Goal: Entertainment & Leisure: Browse casually

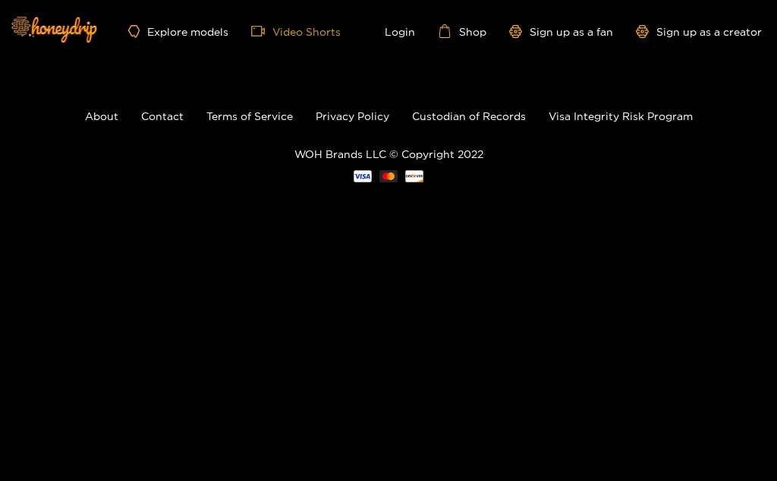
click at [317, 29] on link "Video Shorts" at bounding box center [296, 31] width 90 height 14
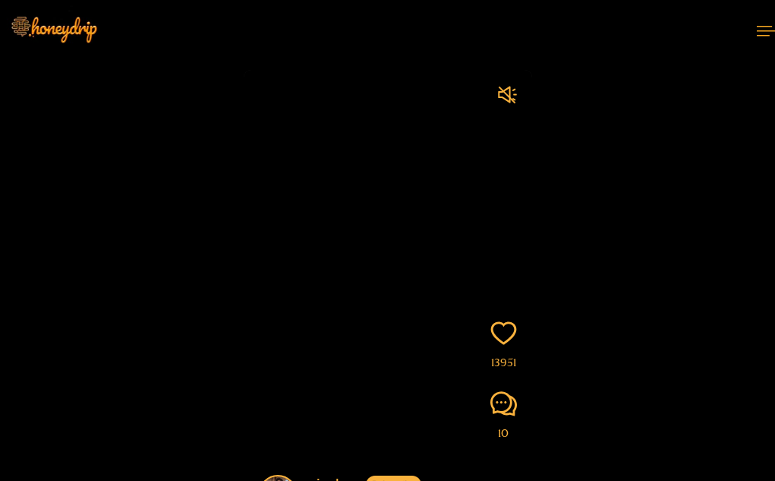
click at [0, 0] on link "Video Shorts" at bounding box center [0, 0] width 0 height 0
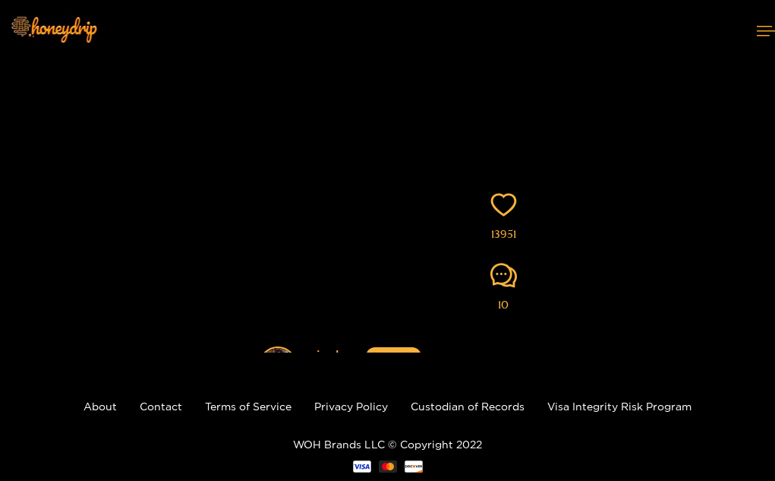
scroll to position [165, 0]
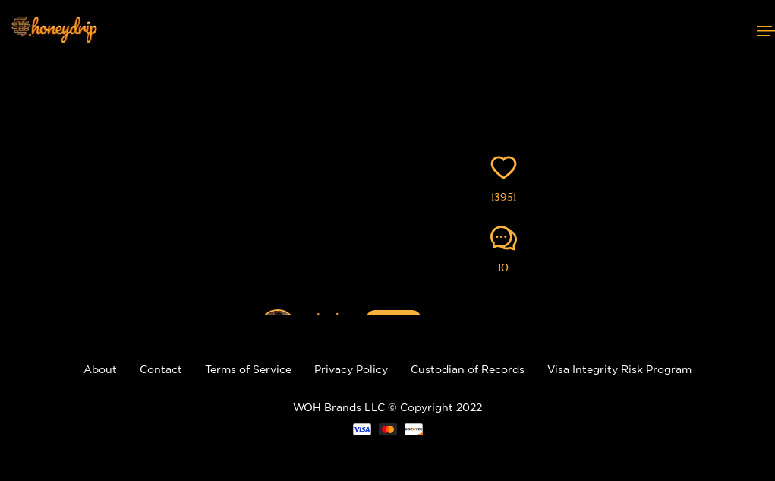
click at [0, 0] on link "Explore models" at bounding box center [0, 0] width 0 height 0
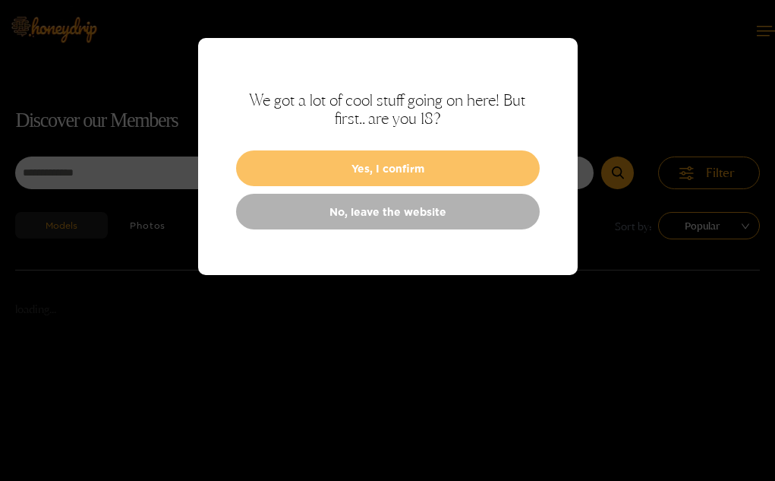
scroll to position [97, 0]
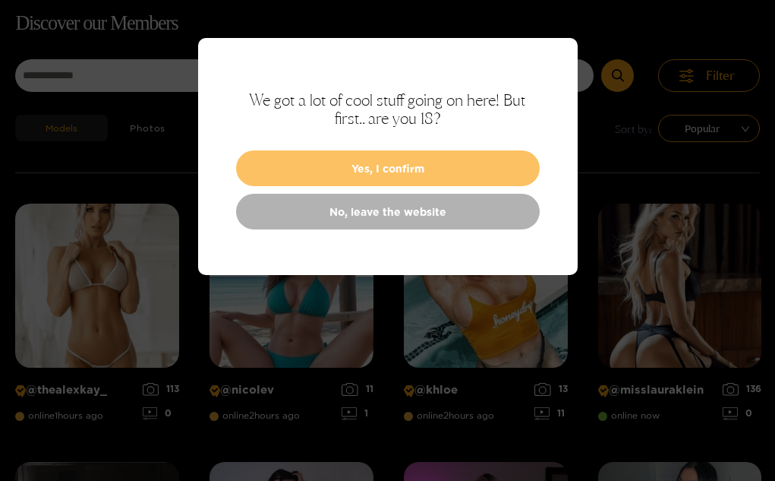
click at [427, 169] on button "Yes, I confirm" at bounding box center [388, 168] width 304 height 36
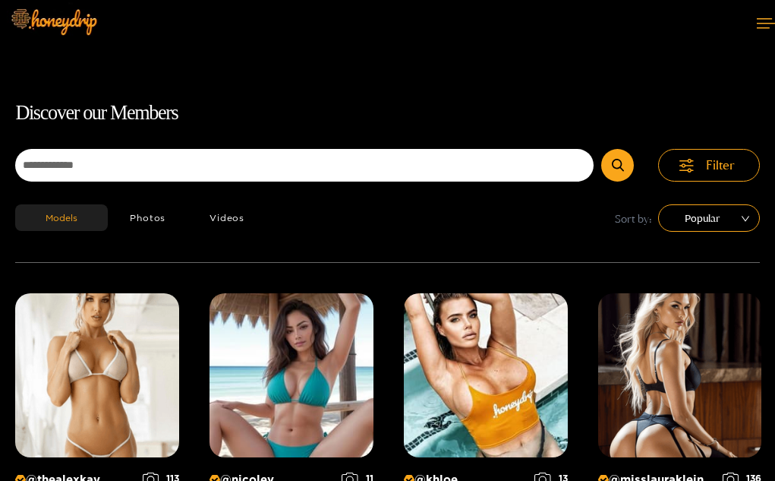
scroll to position [0, 0]
